Goal: Transaction & Acquisition: Purchase product/service

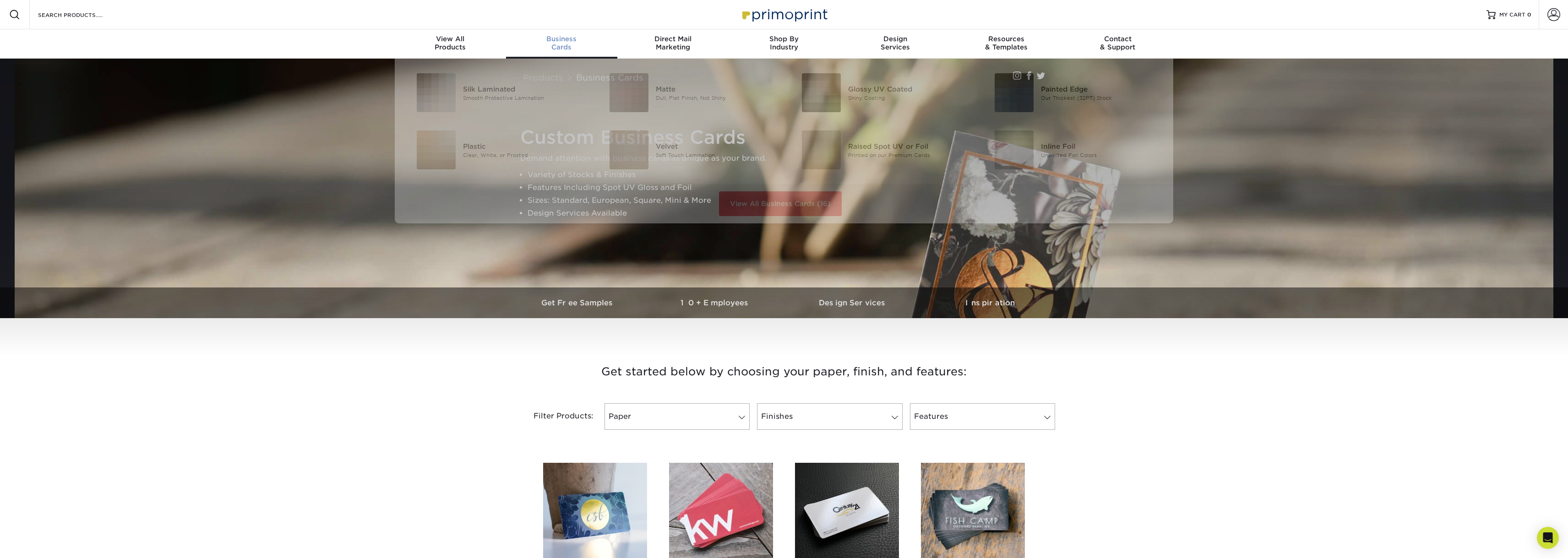
click at [559, 36] on span "Business" at bounding box center [561, 39] width 111 height 9
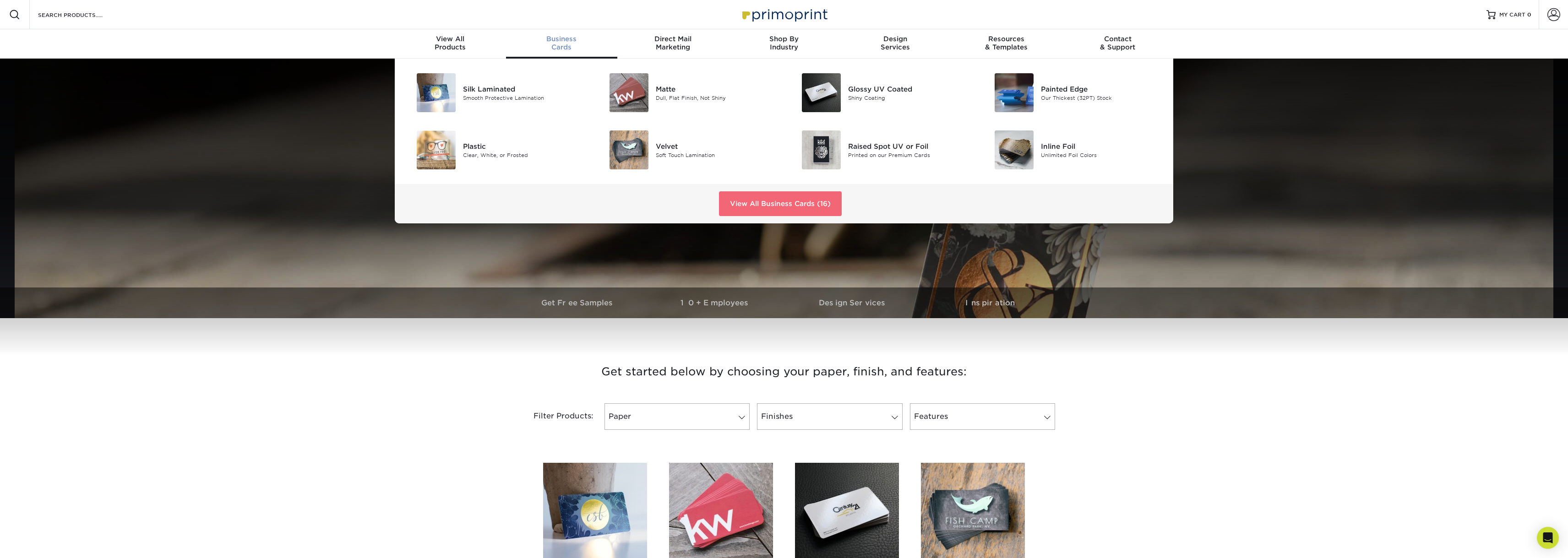
click at [799, 200] on link "View All Business Cards (16)" at bounding box center [780, 203] width 123 height 25
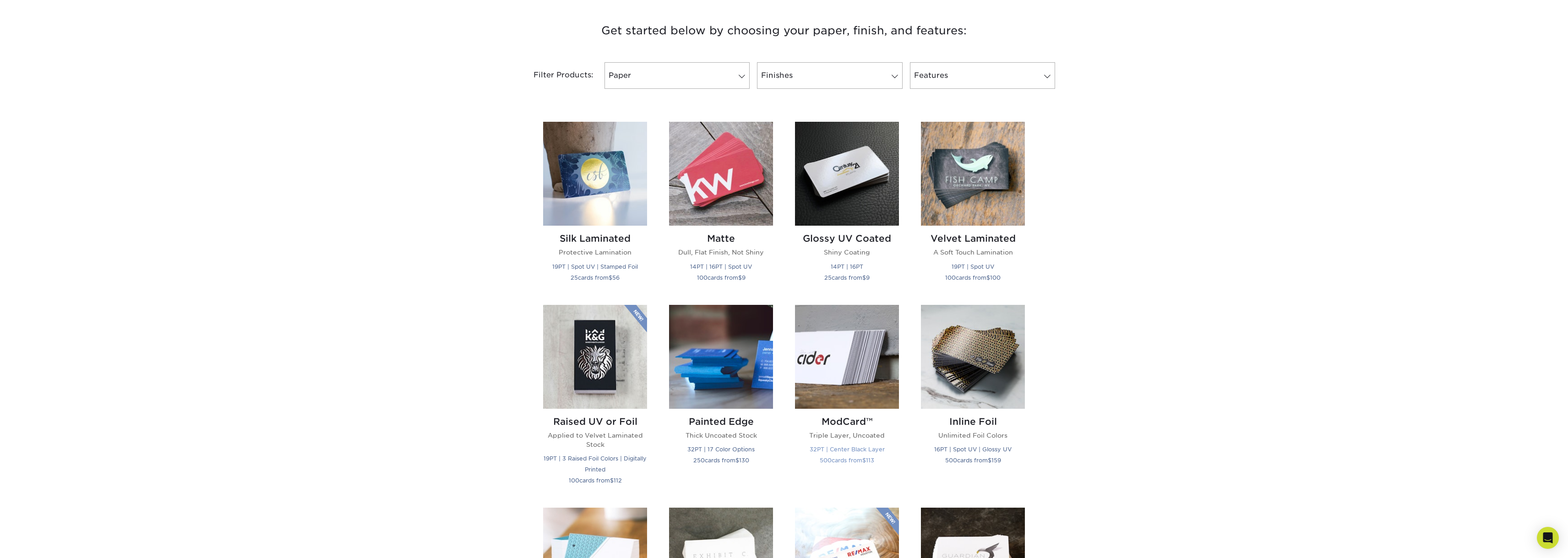
scroll to position [340, 0]
click at [951, 201] on img at bounding box center [973, 175] width 104 height 104
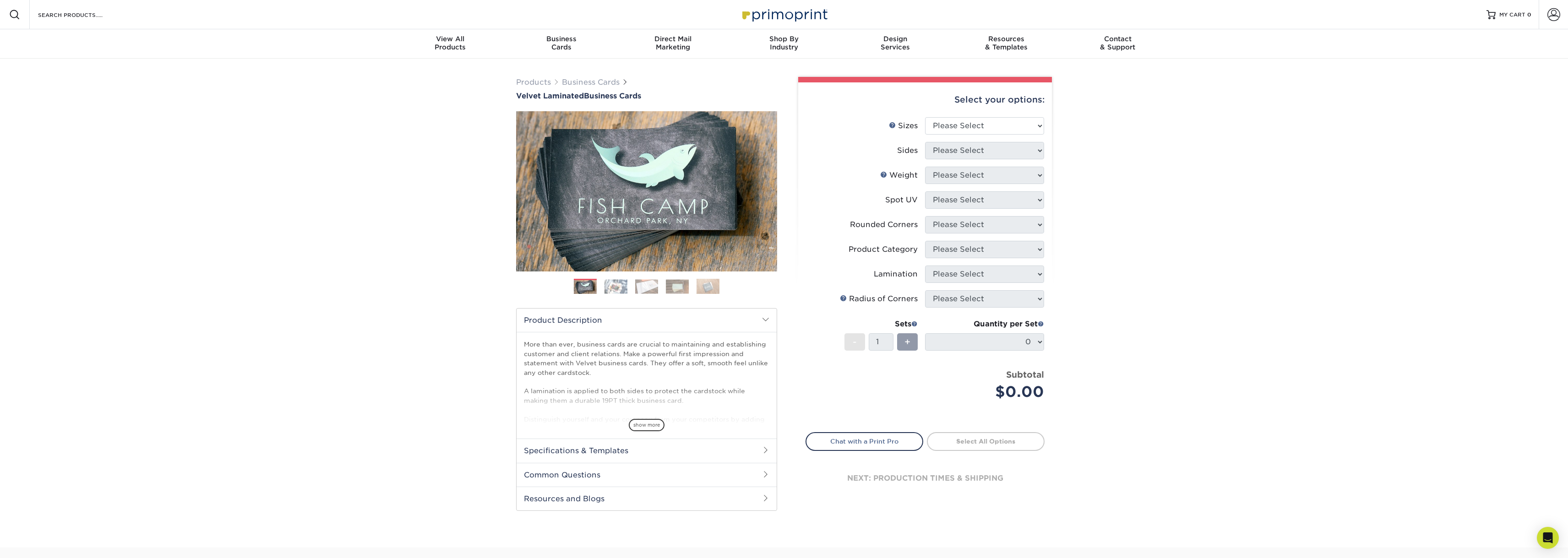
click at [609, 287] on img at bounding box center [616, 286] width 23 height 14
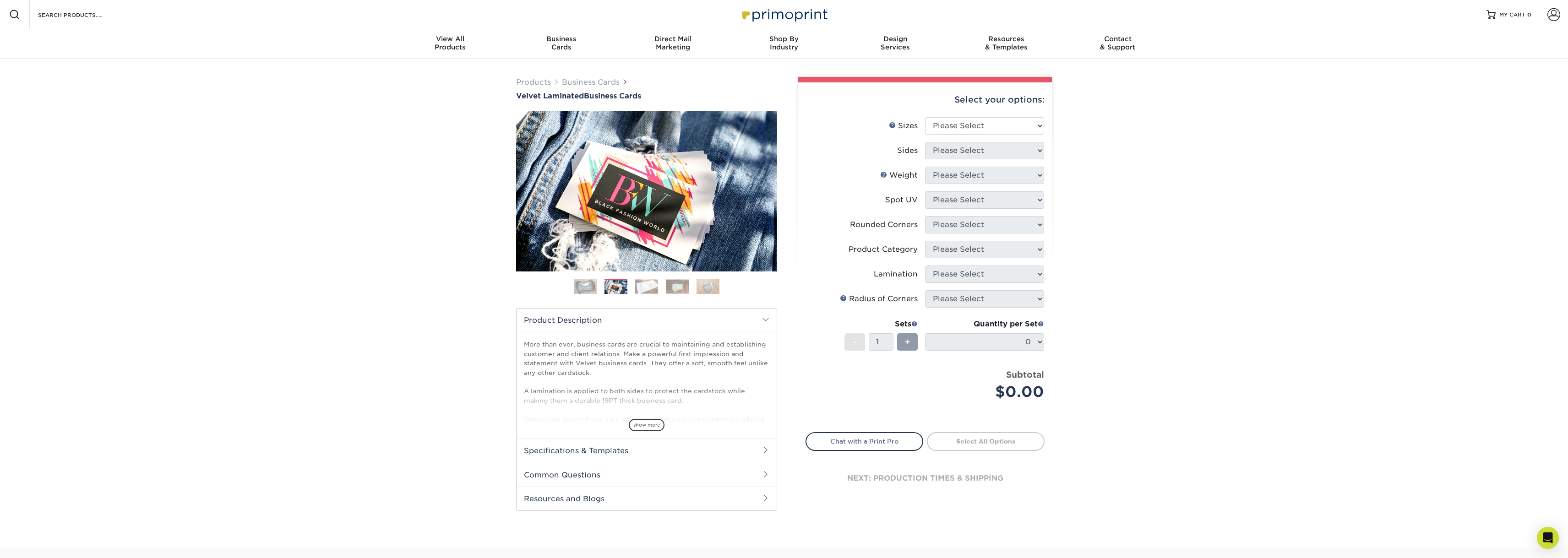
click at [640, 287] on img at bounding box center [646, 286] width 23 height 14
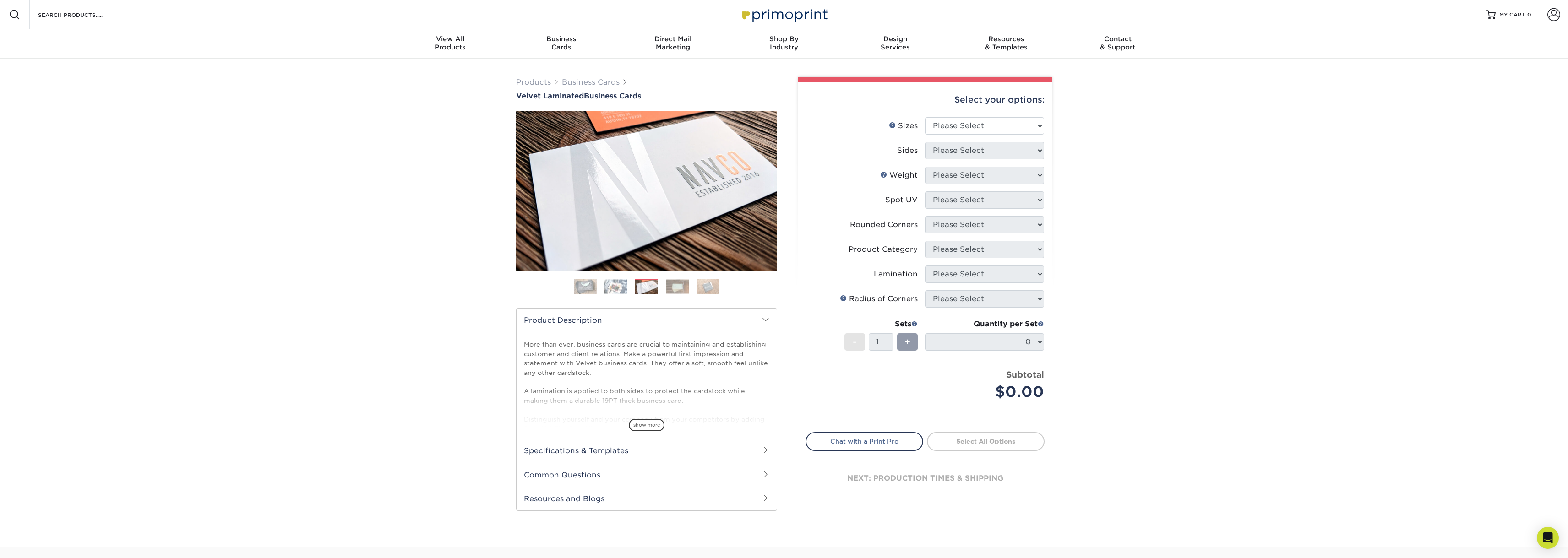
click at [674, 289] on img at bounding box center [677, 286] width 23 height 14
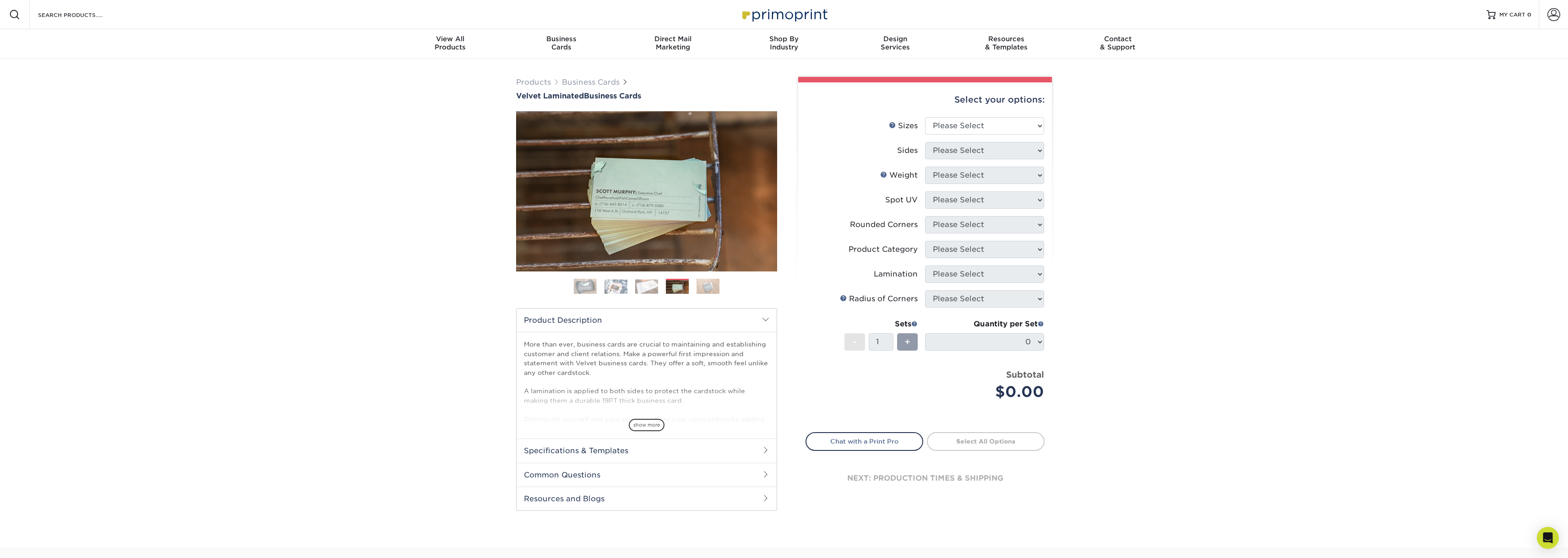
click at [701, 288] on img at bounding box center [708, 286] width 23 height 16
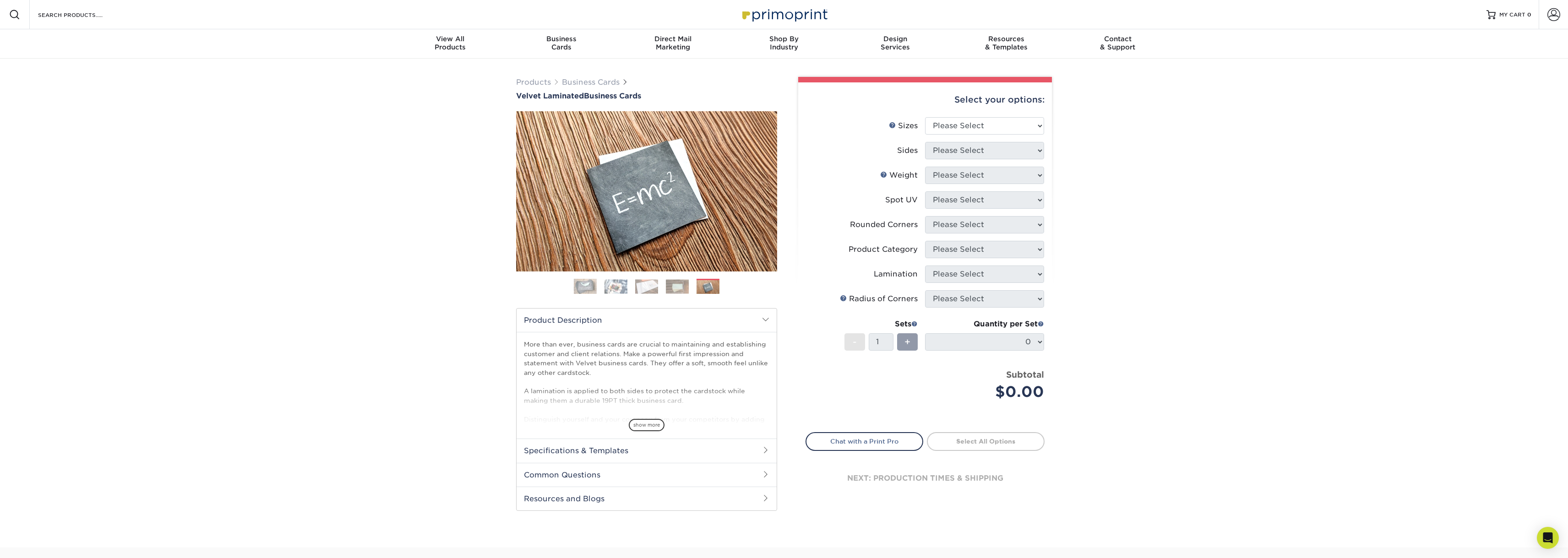
click at [667, 284] on img at bounding box center [677, 286] width 23 height 14
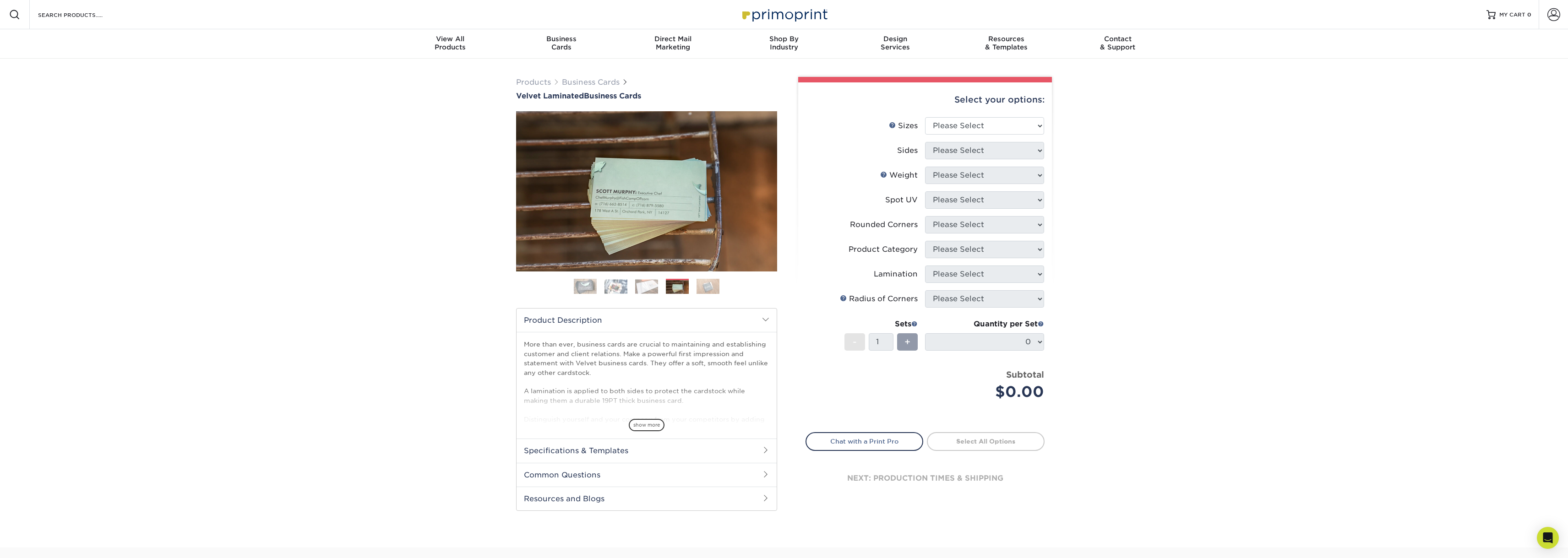
click at [643, 284] on img at bounding box center [646, 286] width 23 height 14
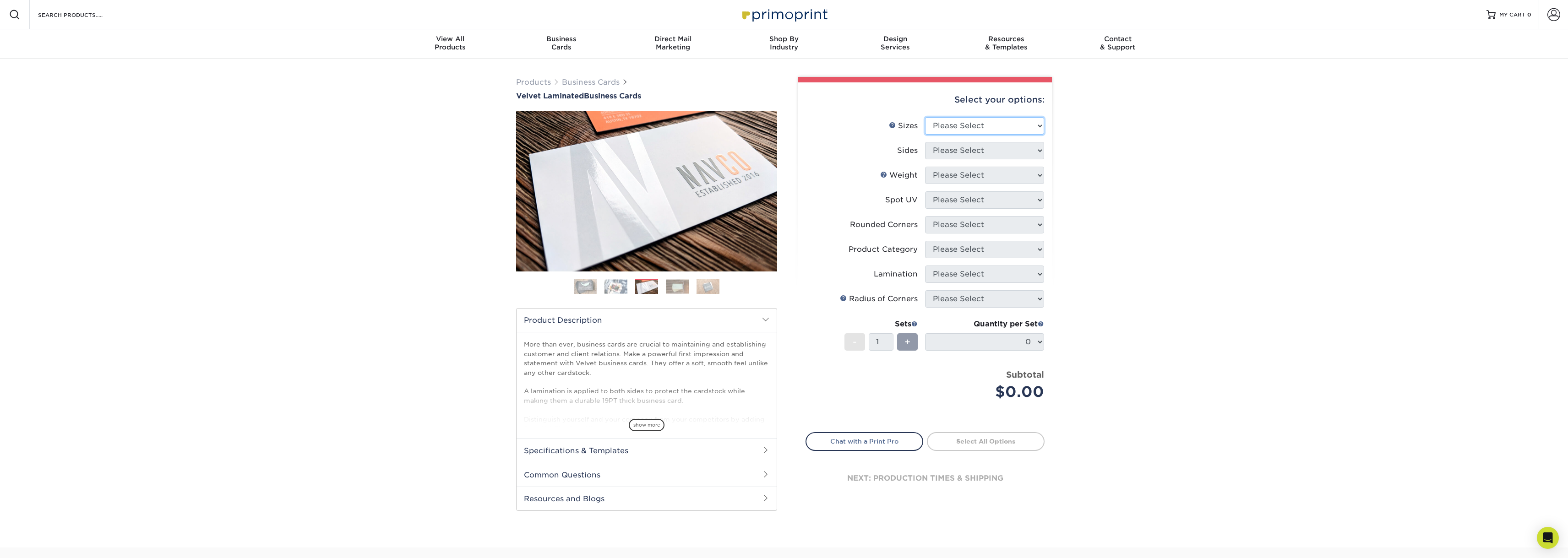
click at [991, 123] on select "Please Select 1.5" x 3.5" - Mini 1.75" x 3.5" - Mini 2" x 2" - Square 2" x 3" -…" at bounding box center [985, 126] width 119 height 18
select select "2.00x3.50"
click at [978, 154] on select "Please Select Print Both Sides Print Front Only" at bounding box center [985, 150] width 119 height 18
select select "13abbda7-1d64-4f25-8bb2-c179b224825d"
click at [975, 176] on select "Please Select 16PT" at bounding box center [985, 175] width 119 height 18
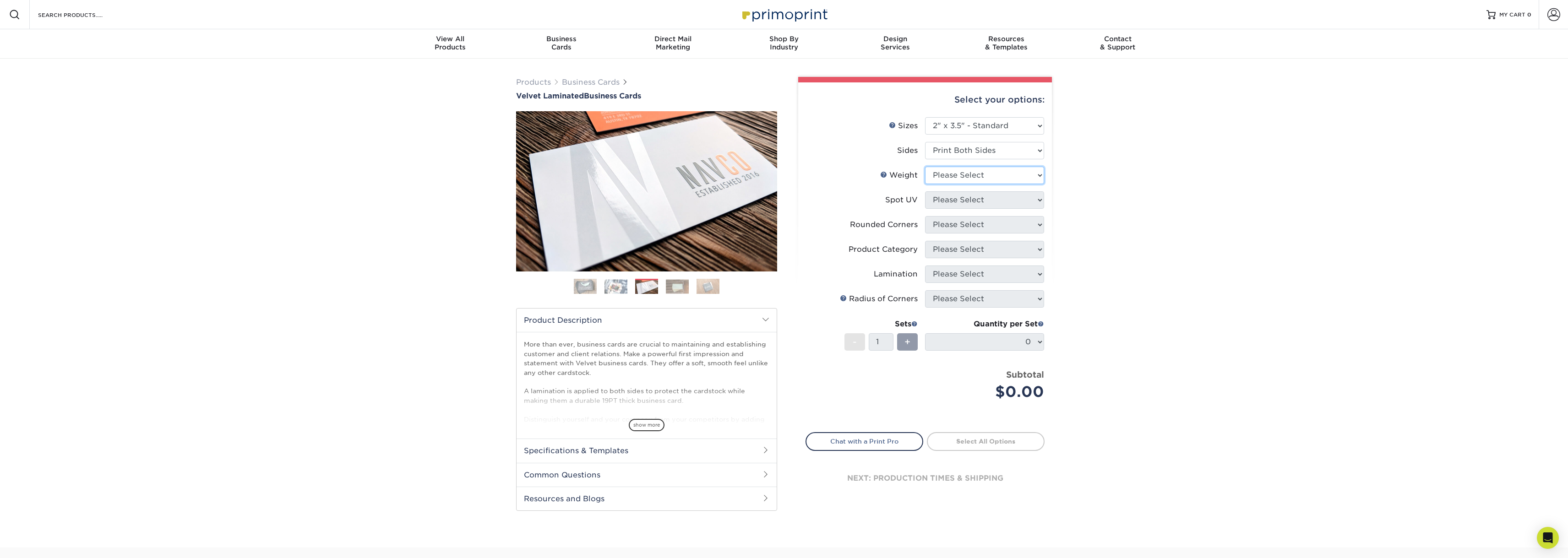
select select "16PT"
click at [968, 198] on select "Please Select No Spot UV Front and Back (Both Sides) Front Only Back Only" at bounding box center [985, 200] width 119 height 18
select select "0"
click at [965, 221] on select "Please Select Yes - Round 2 Corners Yes - Round 4 Corners No" at bounding box center [985, 225] width 119 height 18
select select "0"
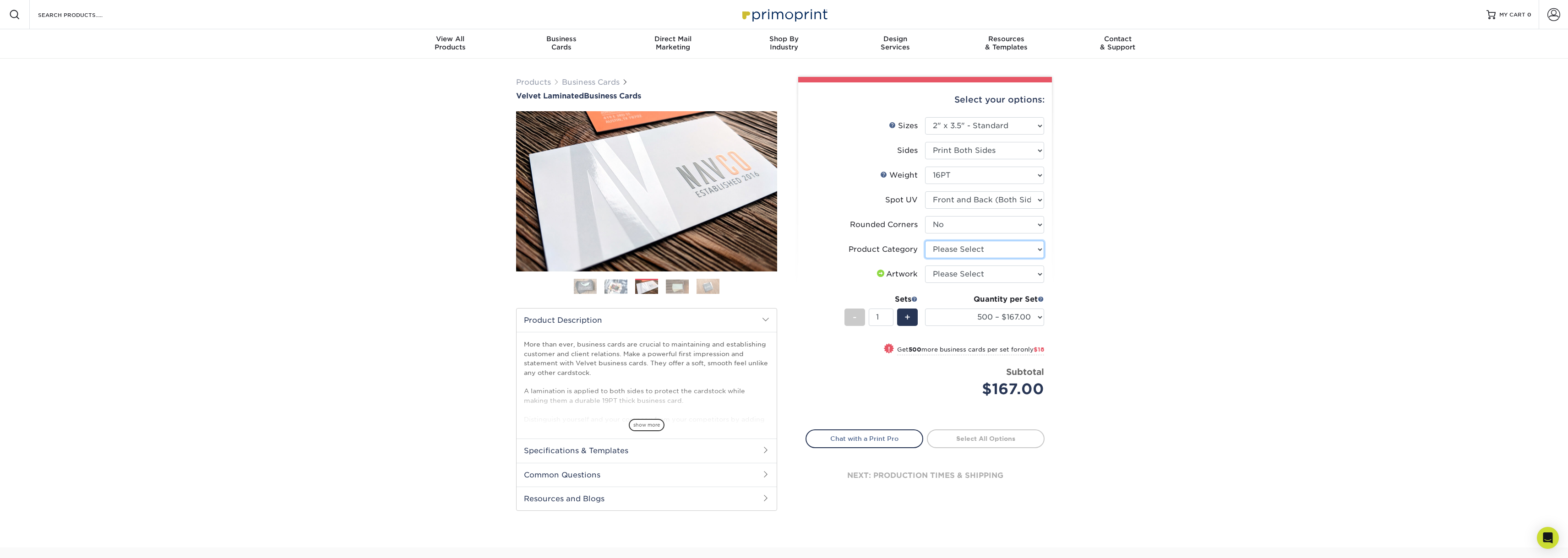
click at [964, 247] on select "Please Select Business Cards" at bounding box center [985, 249] width 119 height 18
select select "3b5148f1-0588-4f88-a218-97bcfdce65c1"
click at [1013, 171] on select "Please Select 16PT" at bounding box center [985, 175] width 119 height 18
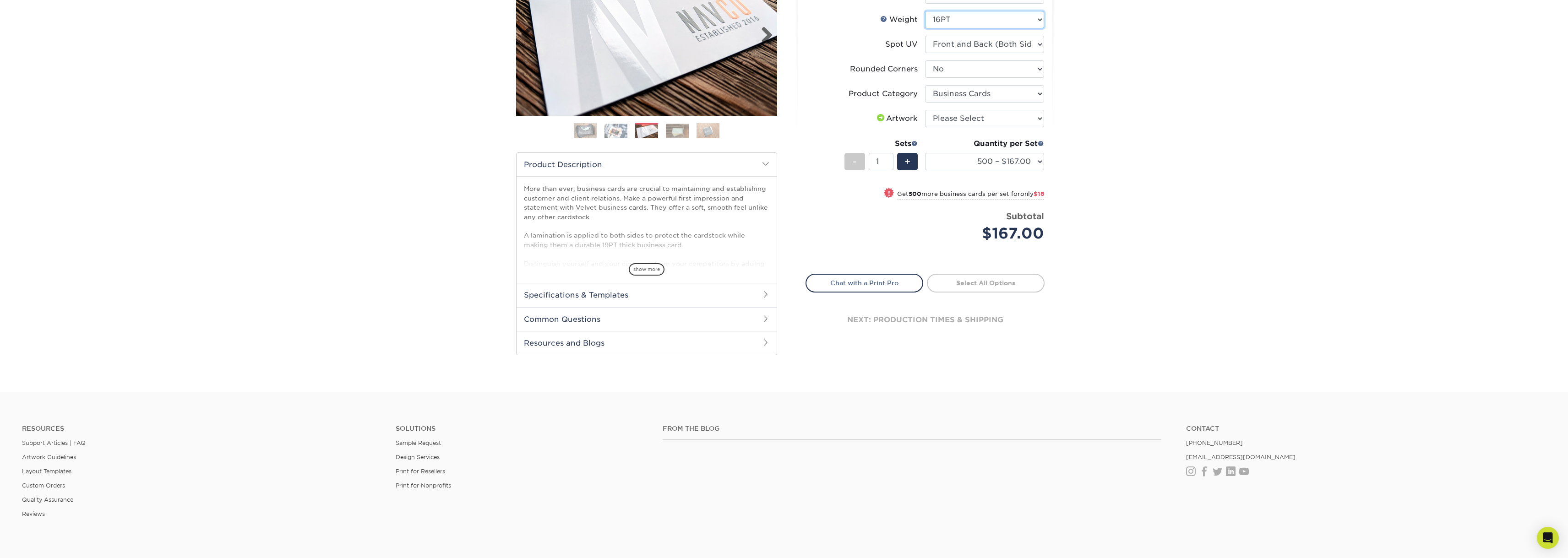
scroll to position [97, 0]
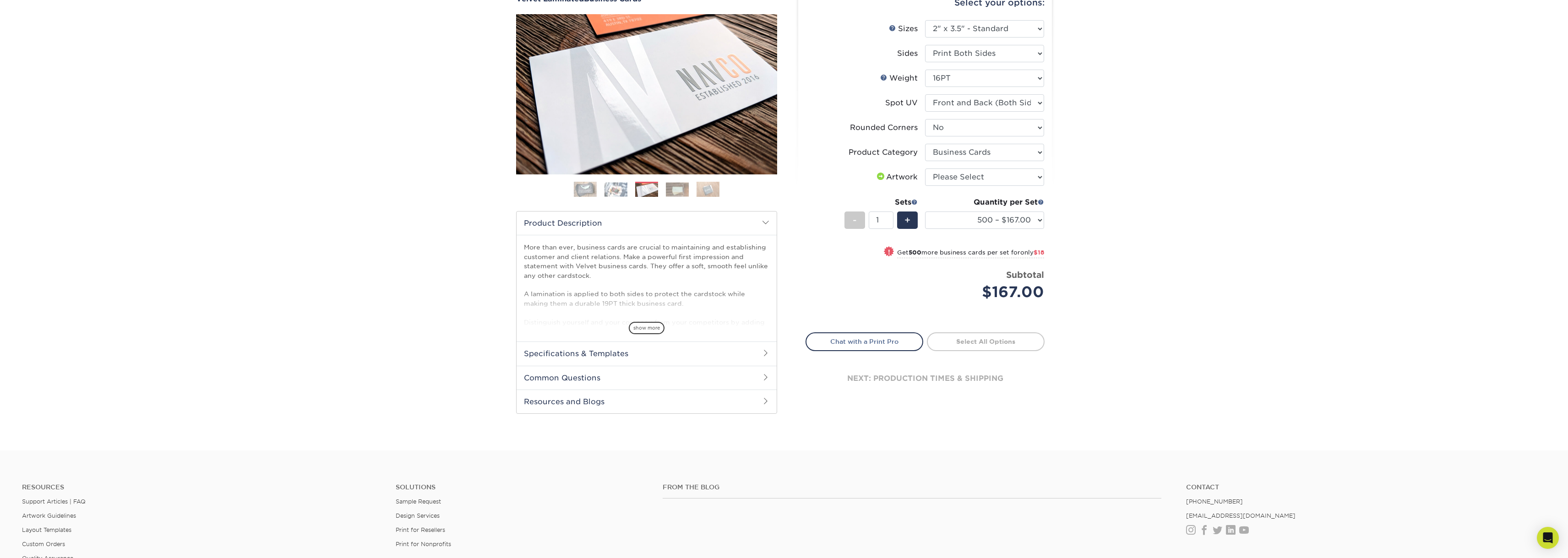
click at [649, 319] on div "show more" at bounding box center [646, 312] width 245 height 44
click at [648, 323] on span "show more" at bounding box center [646, 328] width 36 height 12
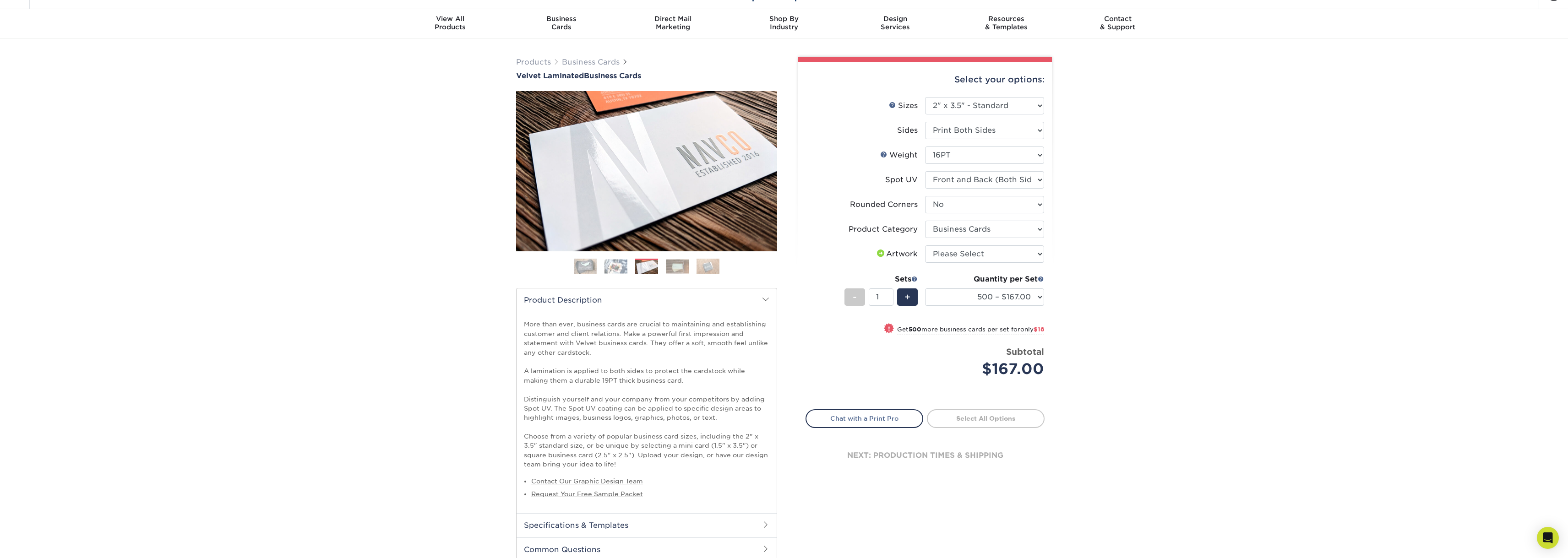
scroll to position [0, 0]
